Goal: Task Accomplishment & Management: Complete application form

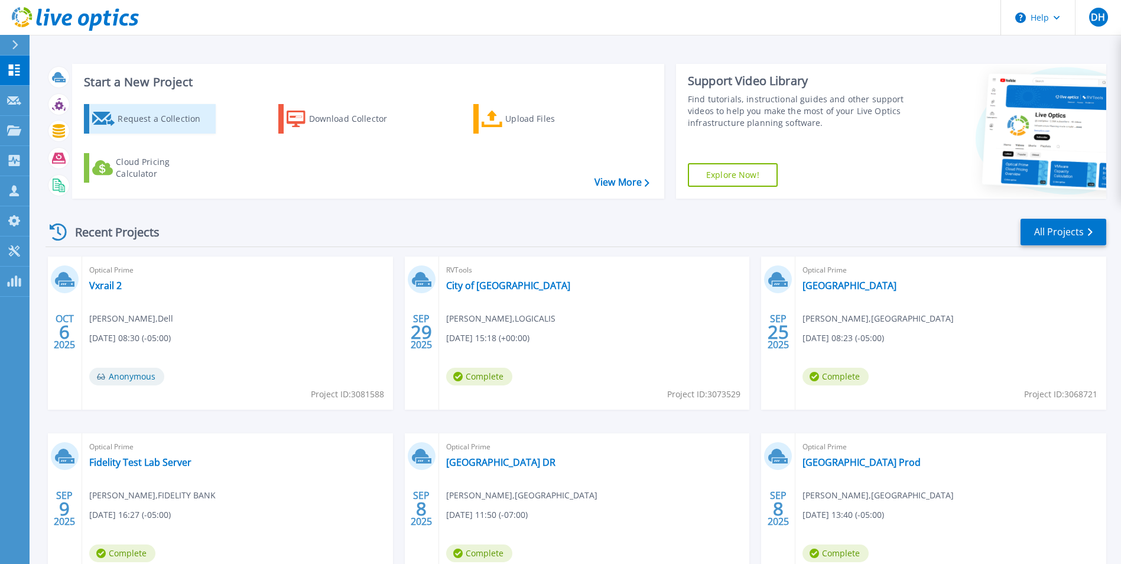
click at [146, 116] on div "Request a Collection" at bounding box center [165, 119] width 95 height 24
click at [178, 122] on div "Request a Collection" at bounding box center [165, 119] width 95 height 24
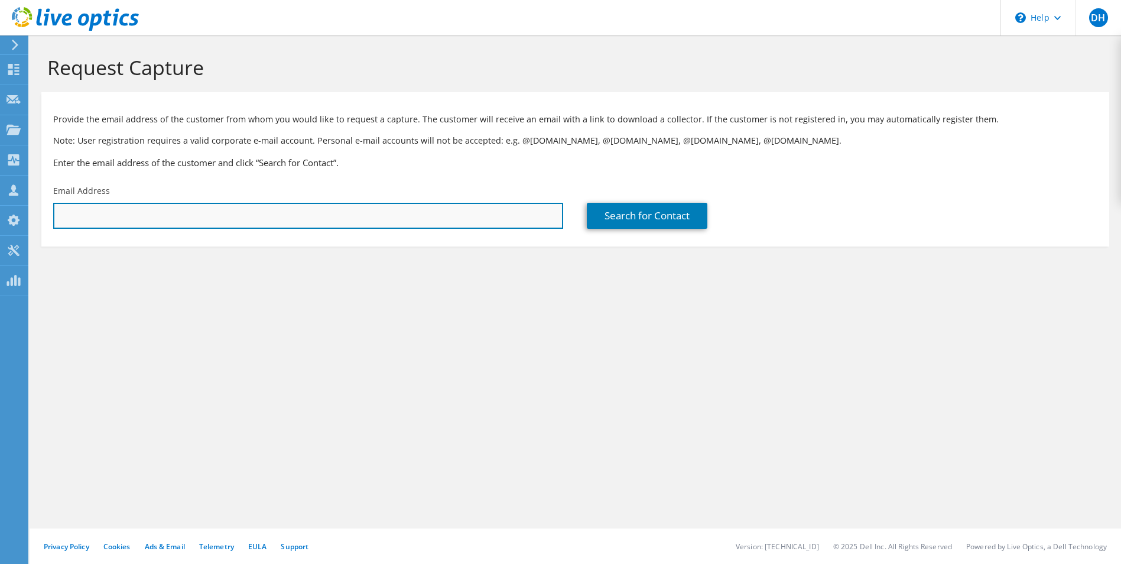
click at [203, 218] on input "text" at bounding box center [308, 216] width 510 height 26
drag, startPoint x: 248, startPoint y: 220, endPoint x: -30, endPoint y: 204, distance: 278.2
click at [0, 204] on html "DH Channel Partner Dave Heinen dave.heinen@us.logicalis.com LOGICALIS My Profil…" at bounding box center [560, 282] width 1121 height 564
paste input "kmosher@bgprod.com"
type input "kmosher@bgprod.com"
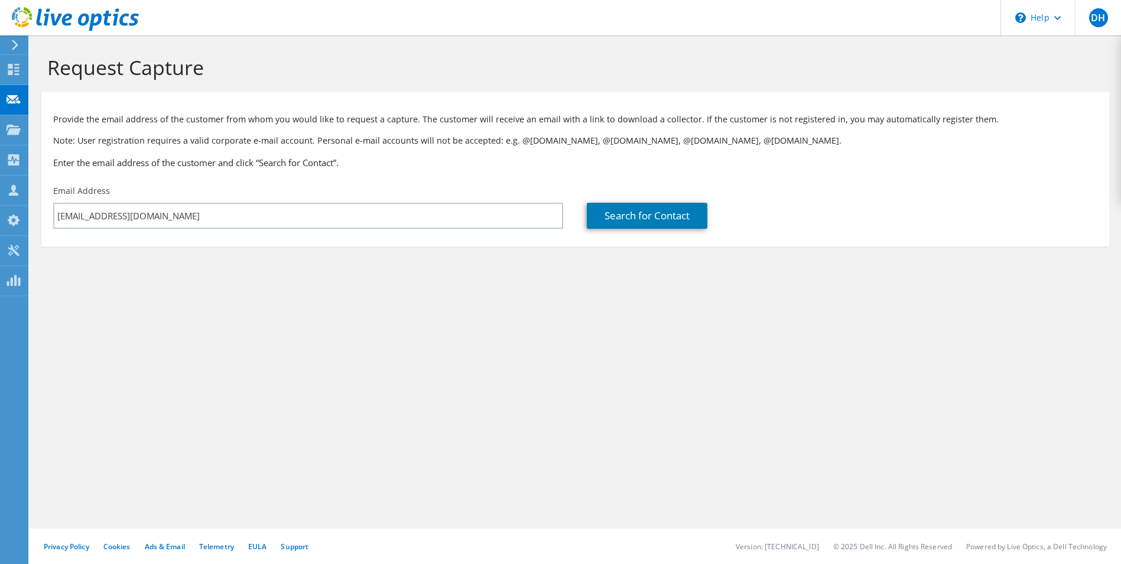
click at [493, 309] on div "Request Capture Provide the email address of the customer from whom you would l…" at bounding box center [576, 299] width 1092 height 528
click at [650, 206] on link "Search for Contact" at bounding box center [647, 216] width 121 height 26
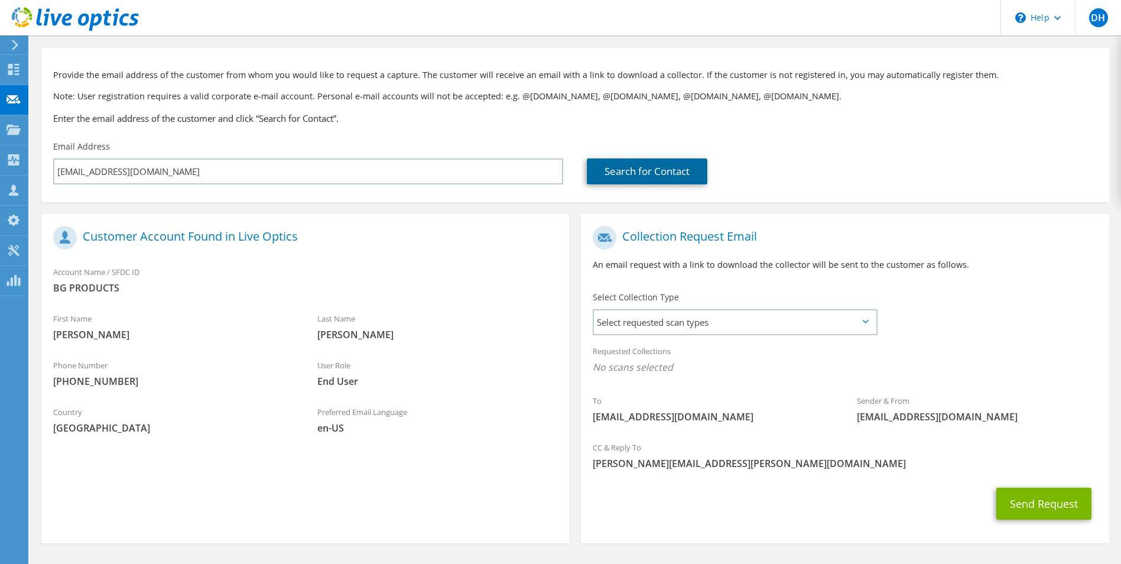
scroll to position [83, 0]
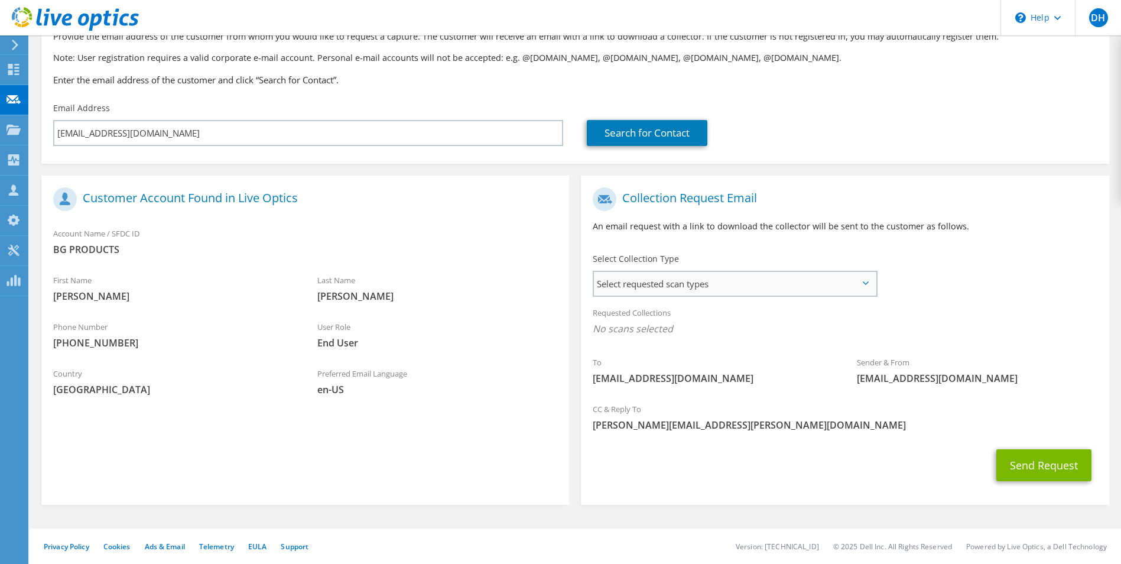
click at [741, 281] on span "Select requested scan types" at bounding box center [734, 284] width 281 height 24
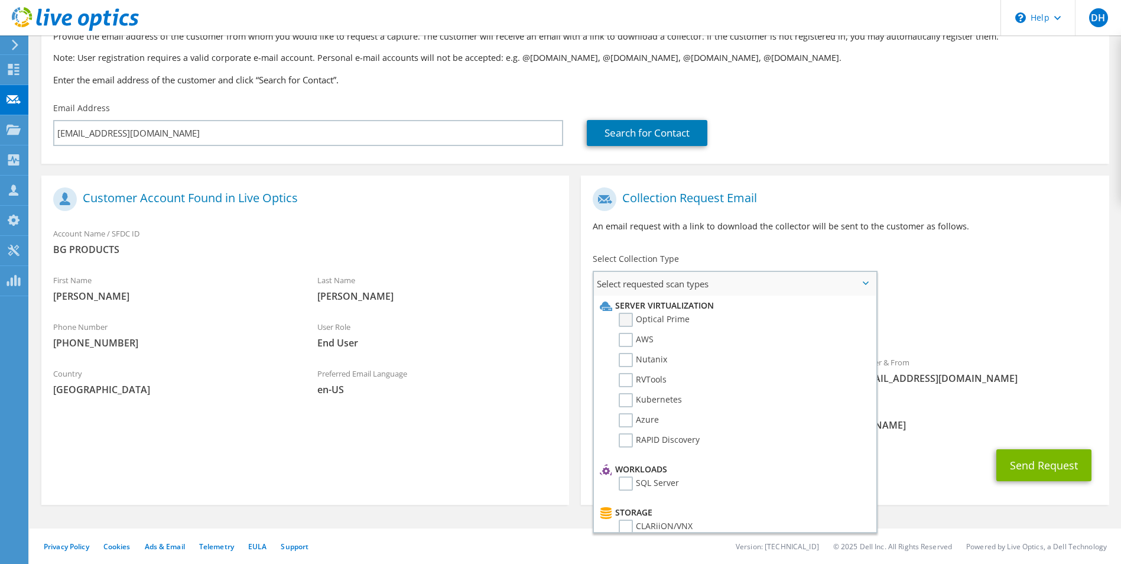
click at [624, 321] on label "Optical Prime" at bounding box center [654, 320] width 71 height 14
click at [0, 0] on input "Optical Prime" at bounding box center [0, 0] width 0 height 0
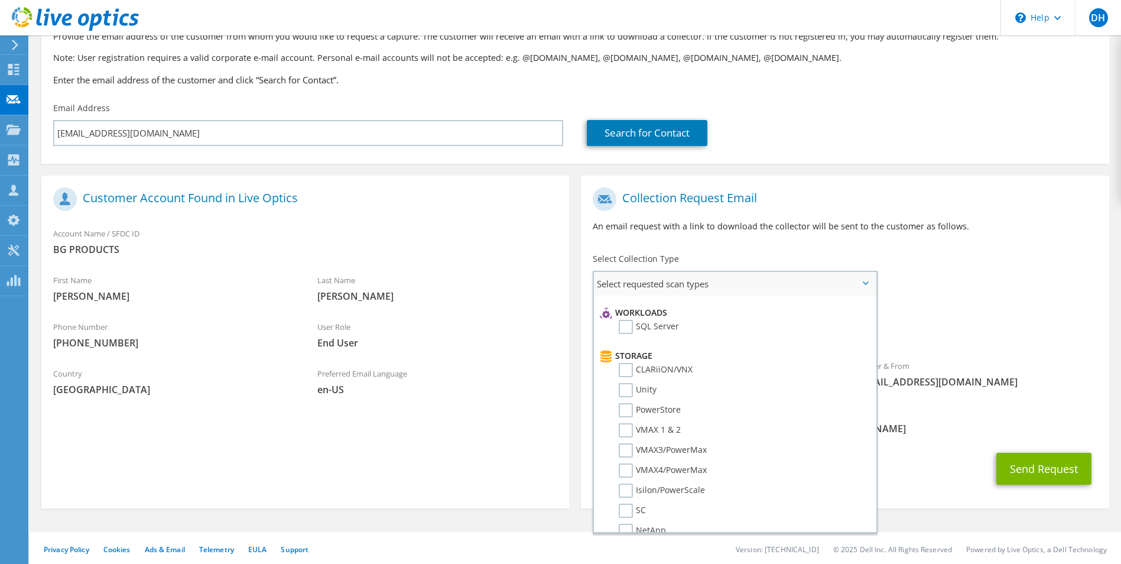
scroll to position [177, 0]
click at [628, 369] on label "Unity" at bounding box center [638, 369] width 38 height 14
click at [0, 0] on input "Unity" at bounding box center [0, 0] width 0 height 0
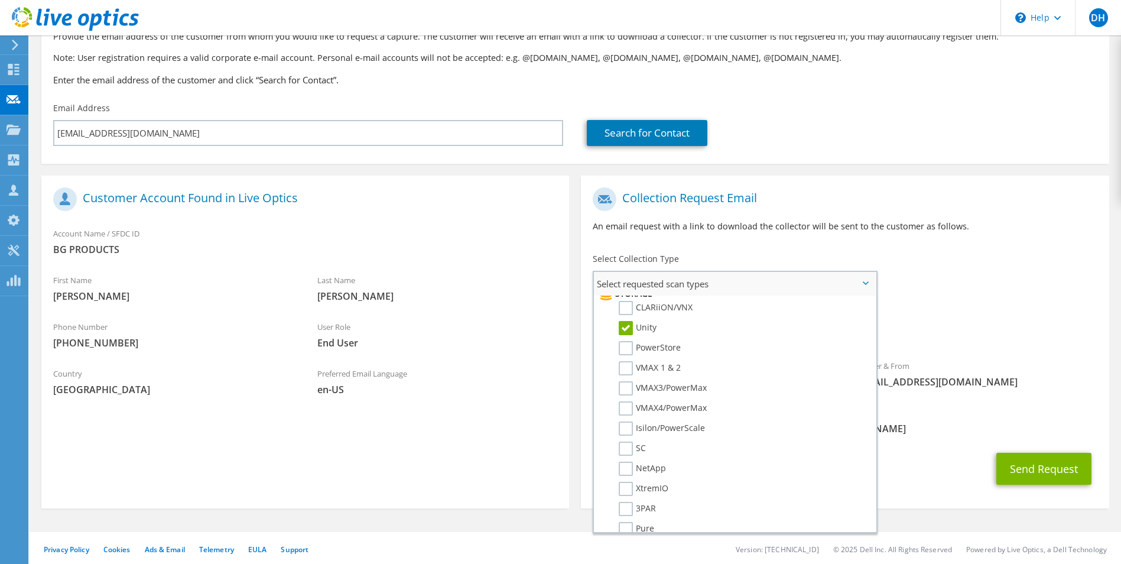
scroll to position [236, 0]
click at [626, 407] on label "Isilon/PowerScale" at bounding box center [662, 411] width 86 height 14
click at [0, 0] on input "Isilon/PowerScale" at bounding box center [0, 0] width 0 height 0
click at [1061, 317] on div "Requested Collections No scans selected Optical Prime Unity Isilon/PowerScale" at bounding box center [845, 323] width 528 height 47
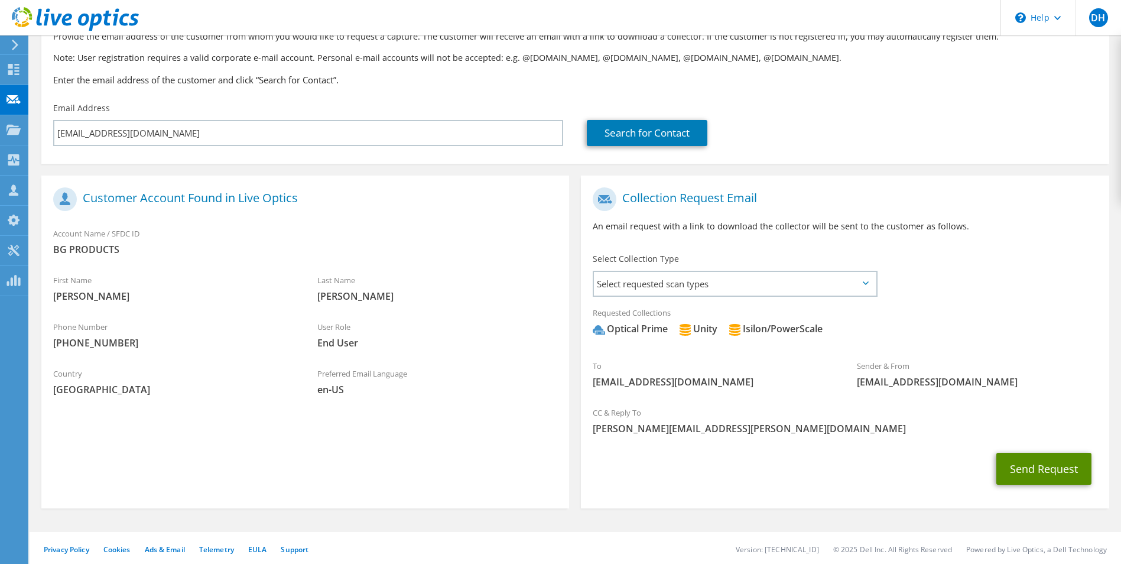
click at [1050, 475] on button "Send Request" at bounding box center [1043, 469] width 95 height 32
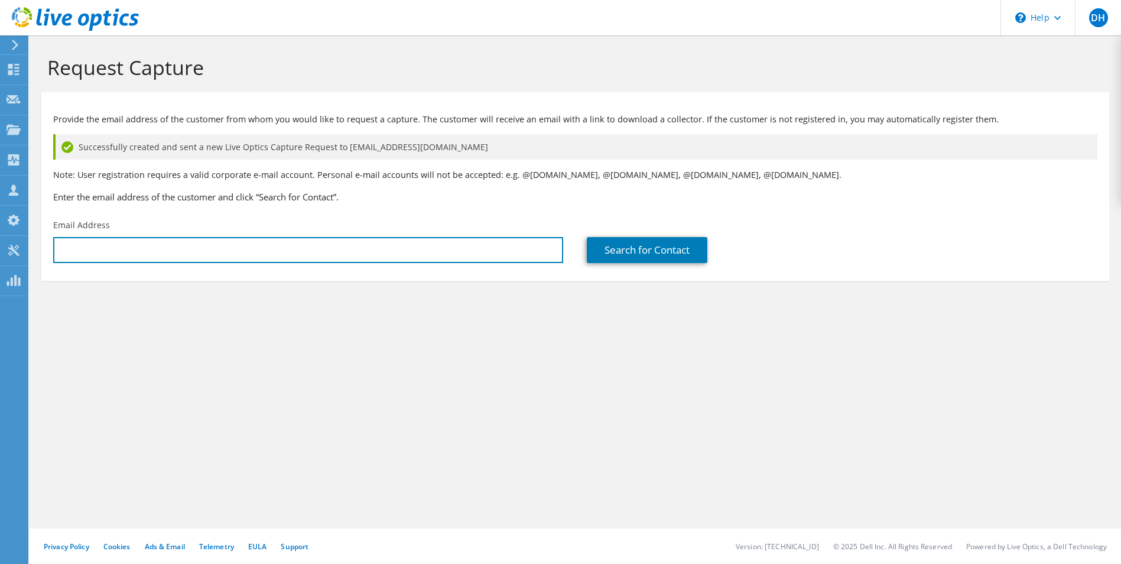
type input "[PERSON_NAME][EMAIL_ADDRESS][PERSON_NAME][DOMAIN_NAME]"
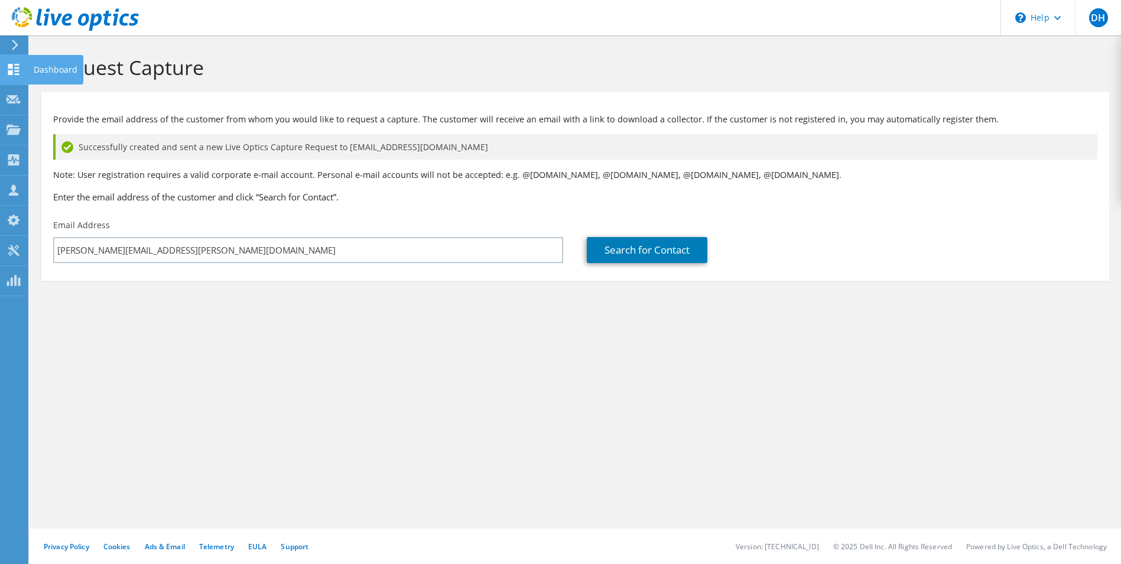
click at [7, 72] on icon at bounding box center [14, 69] width 14 height 11
